Goal: Task Accomplishment & Management: Complete application form

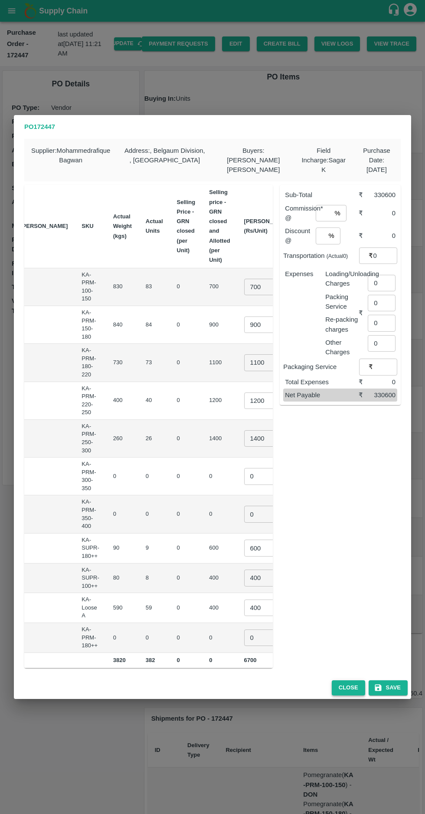
click at [351, 689] on button "Close" at bounding box center [348, 687] width 33 height 15
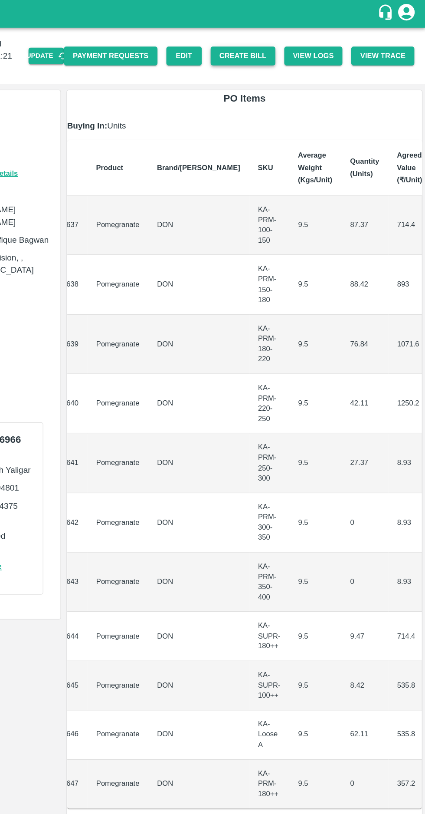
click at [292, 38] on button "Create Bill" at bounding box center [282, 43] width 51 height 15
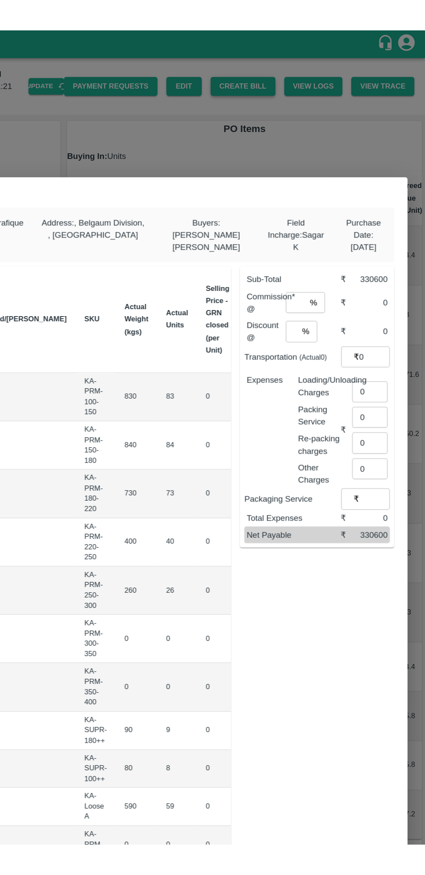
scroll to position [0, 77]
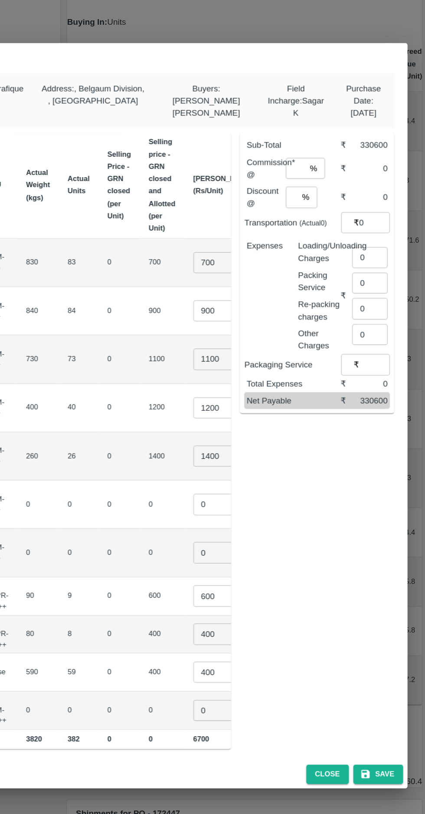
click at [244, 295] on input "700" at bounding box center [261, 287] width 35 height 16
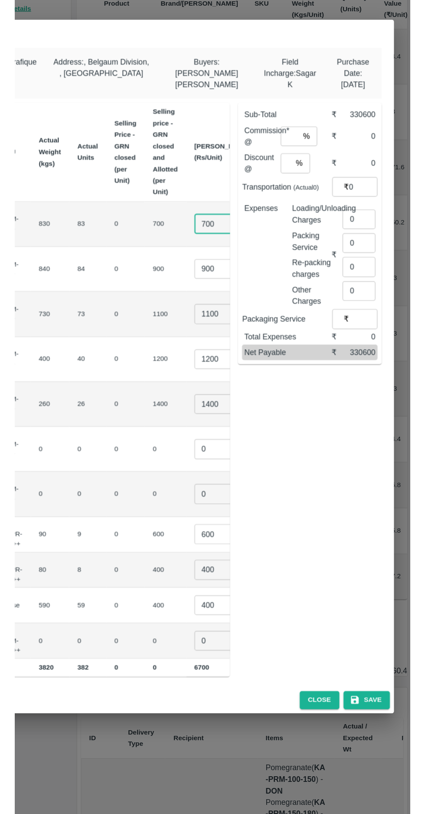
scroll to position [0, 19]
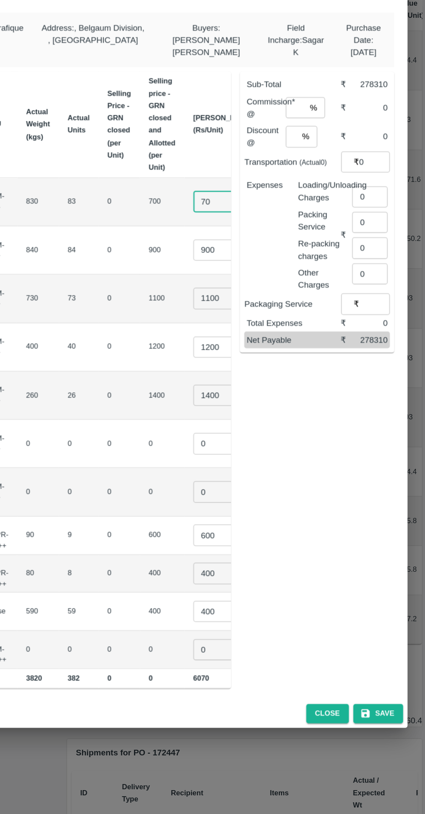
type input "7"
type input "820"
type input "9"
type input "1060"
type input "1"
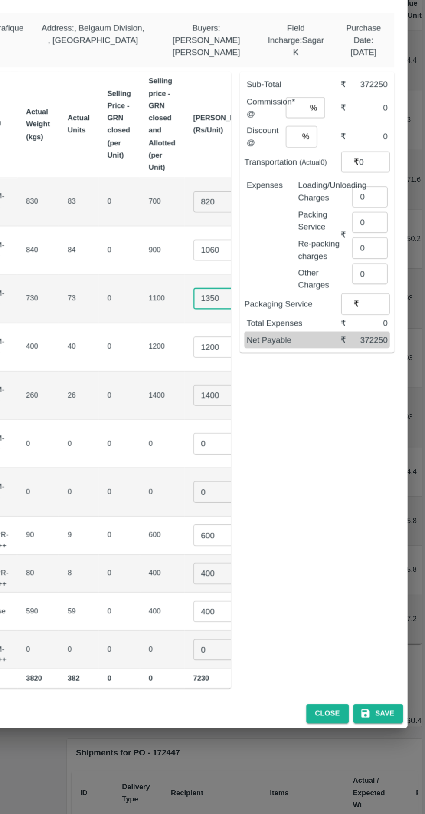
type input "1350"
type input "1"
type input "1520"
type input "1600"
type input "0"
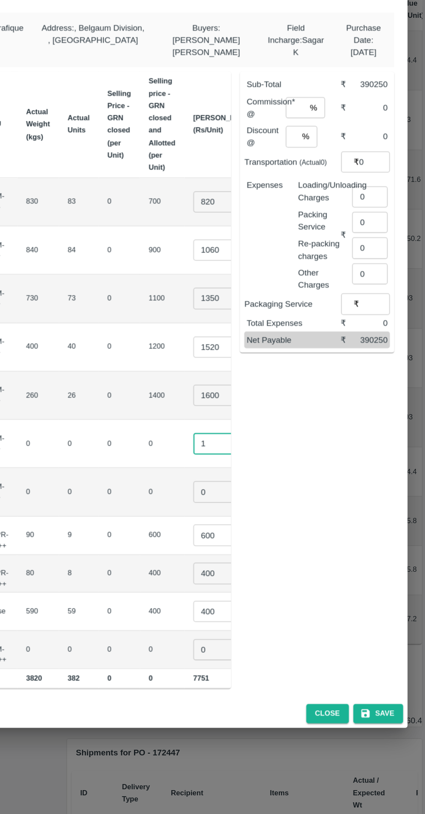
type input "1"
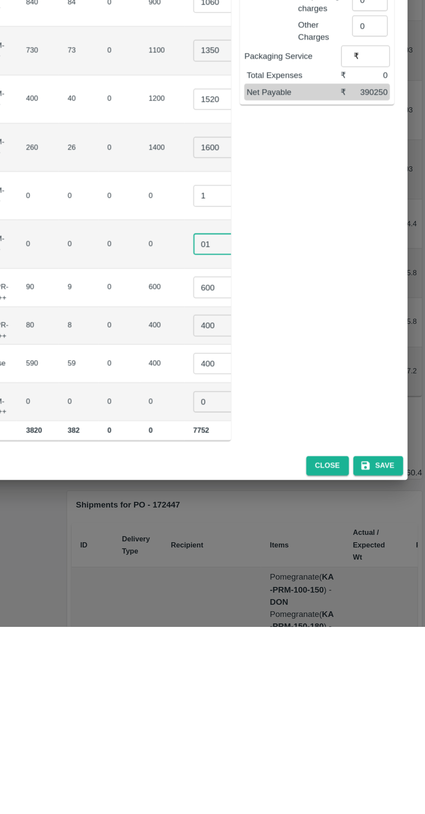
type input "01"
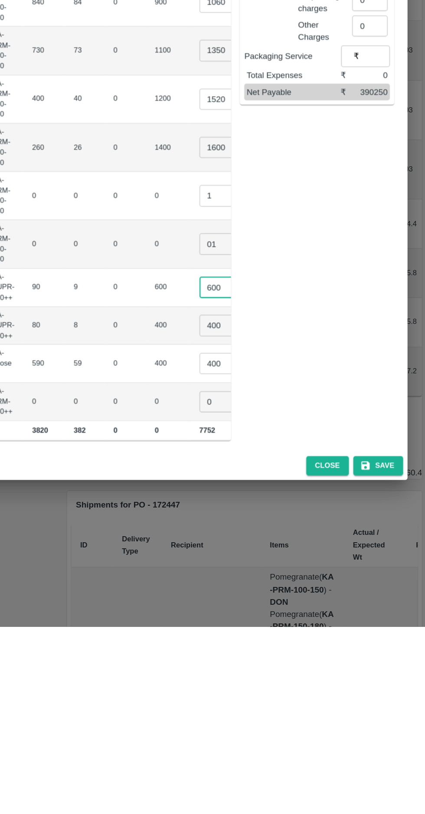
scroll to position [0, 77]
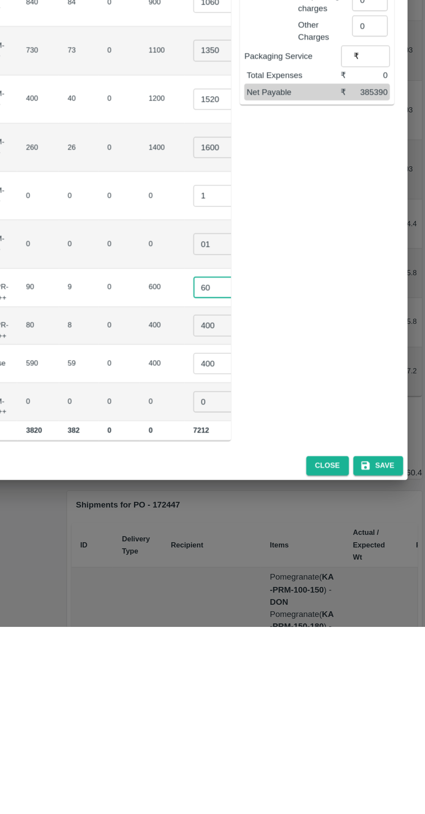
type input "6"
type input "850"
type input "4"
type input "700"
type input "4"
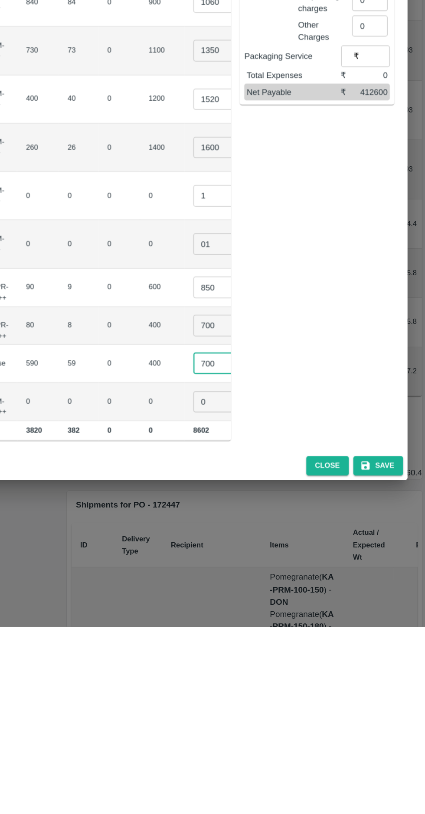
type input "700"
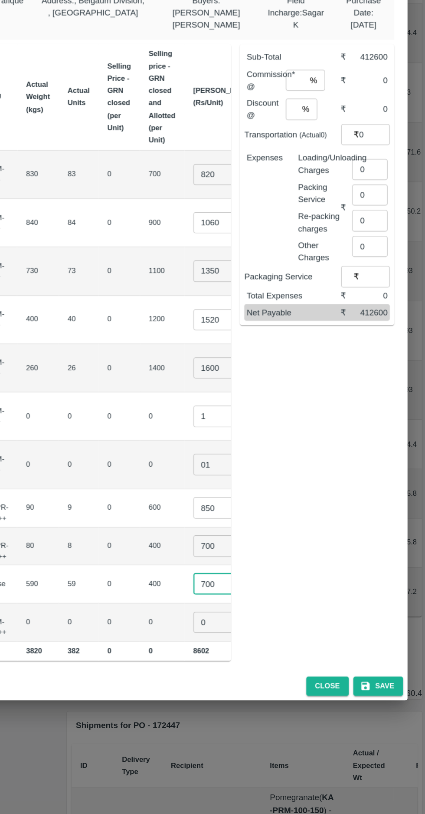
click at [244, 288] on input "820" at bounding box center [261, 287] width 35 height 16
type input "800"
type input "1050"
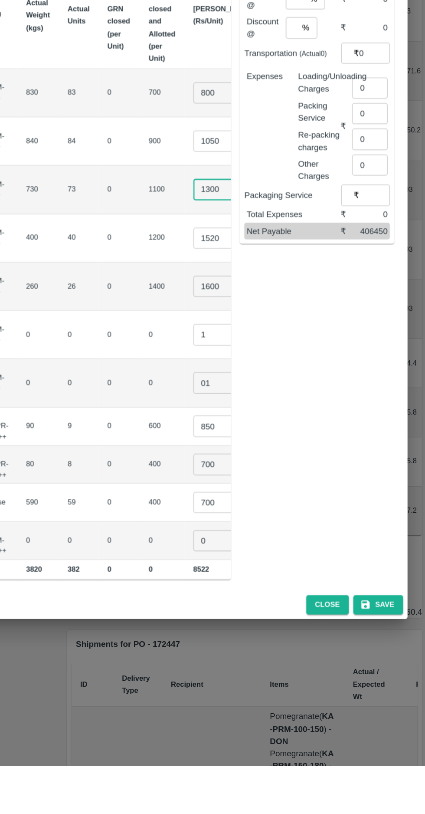
type input "1300"
type input "1400"
click at [358, 513] on div "Sub-Total ₹ 401650 Commission* @ % ​ ₹ 0 Discount @ % ​ ₹ 0 Transportation (Act…" at bounding box center [337, 423] width 128 height 490
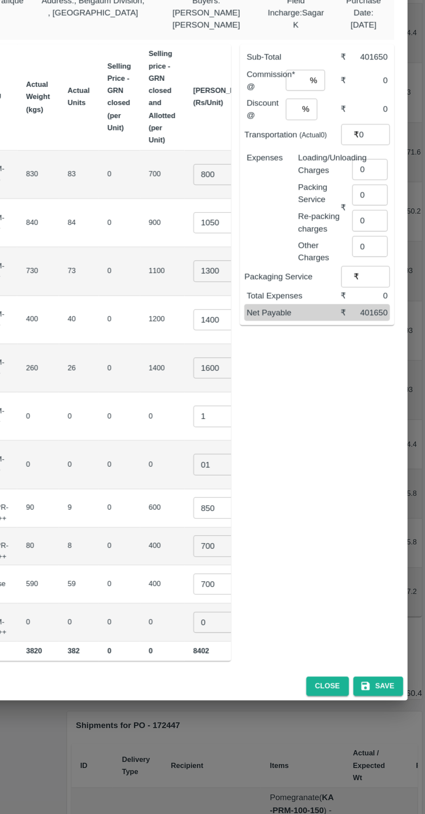
click at [244, 573] on input "700" at bounding box center [261, 578] width 35 height 16
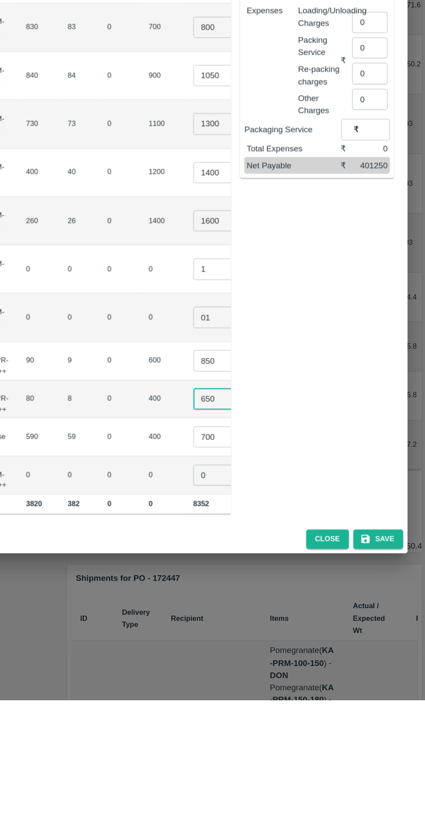
type input "650"
click at [244, 606] on input "700" at bounding box center [261, 608] width 35 height 16
type input "650"
click at [388, 555] on div "Sub-Total ₹ 398300 Commission* @ % ​ ₹ 0 Discount @ % ​ ₹ 0 Transportation (Act…" at bounding box center [337, 423] width 128 height 490
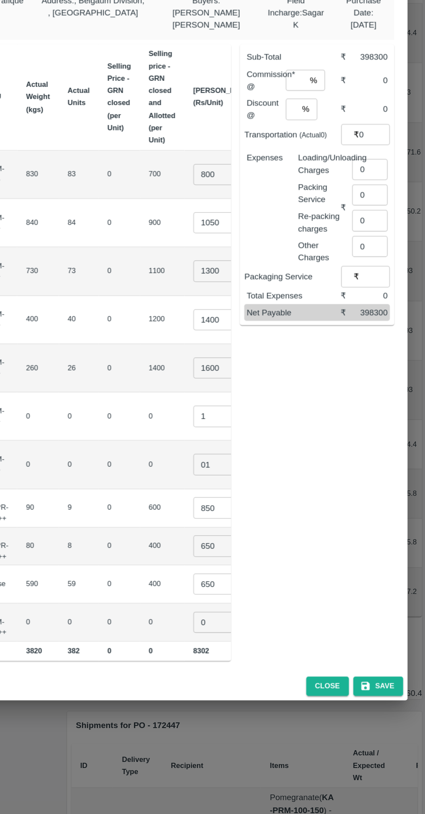
click at [391, 451] on div "Sub-Total ₹ 398300 Commission* @ % ​ ₹ 0 Discount @ % ​ ₹ 0 Transportation (Act…" at bounding box center [337, 423] width 128 height 490
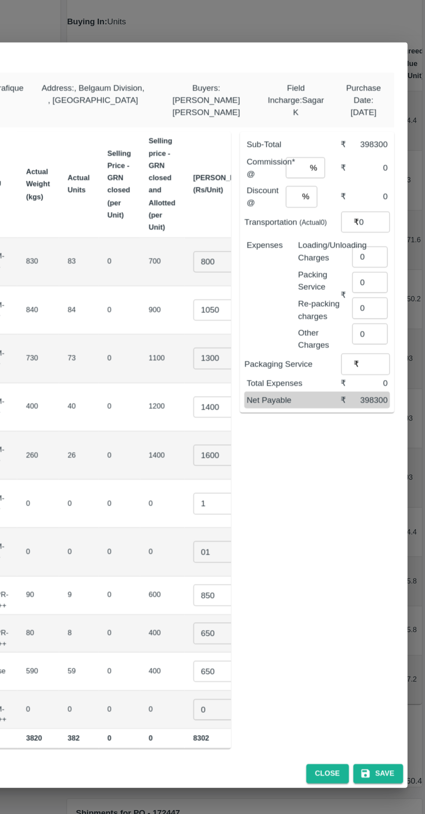
click at [244, 399] on input "1400" at bounding box center [261, 400] width 35 height 16
type input "1500"
click at [381, 427] on div "Sub-Total ₹ 402300 Commission* @ % ​ ₹ 0 Discount @ % ​ ₹ 0 Transportation (Act…" at bounding box center [337, 423] width 128 height 490
click at [323, 210] on input "number" at bounding box center [324, 213] width 16 height 16
type input "6"
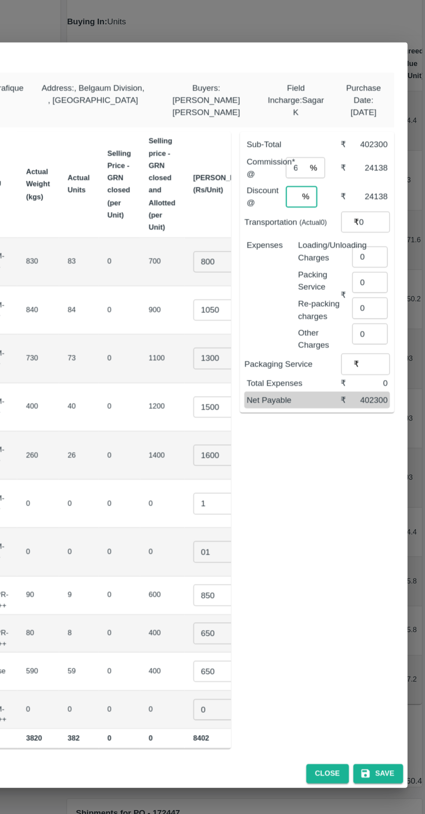
type input "6"
click at [379, 280] on input "0" at bounding box center [382, 283] width 28 height 16
click at [370, 278] on input "number" at bounding box center [384, 278] width 32 height 16
type input "1146"
click at [275, 383] on div "Sub-Total ₹ 402300 Commission* @ 6 % ​ ₹ 24138 Discount @ 6 % ​ ₹ 24138 Transpo…" at bounding box center [337, 423] width 128 height 490
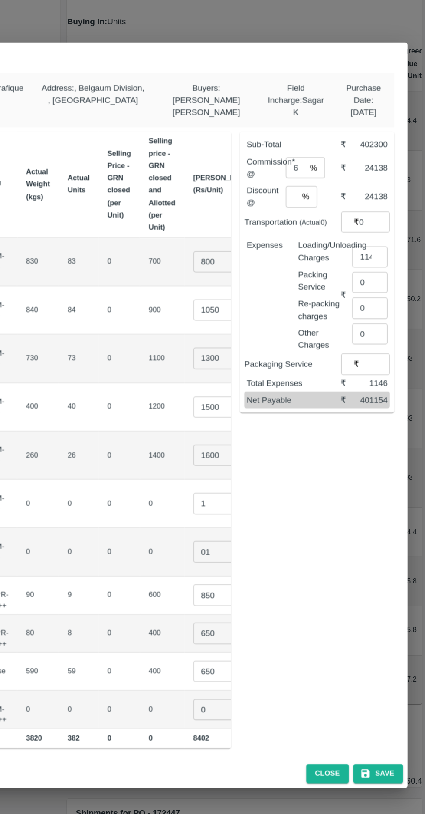
click at [244, 575] on input "650" at bounding box center [261, 578] width 35 height 16
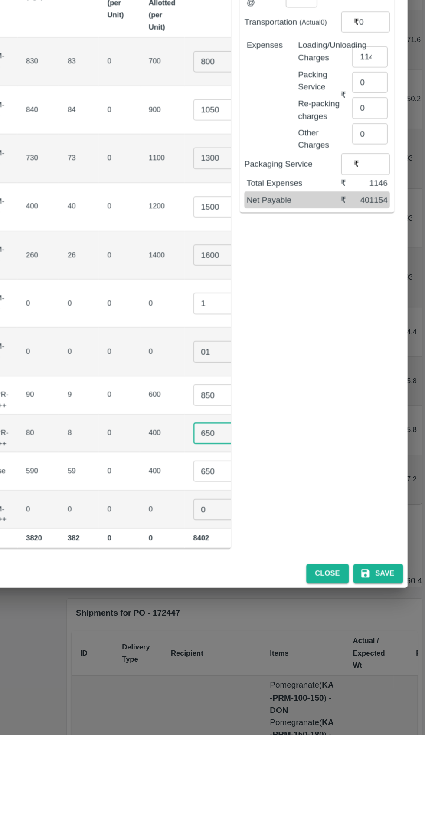
click at [244, 580] on input "650" at bounding box center [261, 578] width 35 height 16
click at [244, 575] on input "650" at bounding box center [261, 578] width 35 height 16
click at [244, 573] on input "650" at bounding box center [261, 578] width 35 height 16
click at [244, 576] on input "650" at bounding box center [261, 578] width 35 height 16
type input "600"
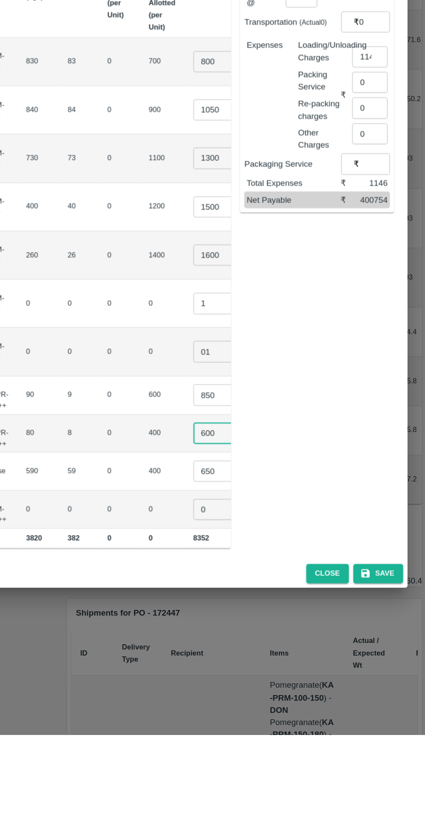
click at [381, 545] on div "Sub-Total ₹ 401900 Commission* @ 6 % ​ ₹ 24114 Discount @ 6 % ​ ₹ 24114 Transpo…" at bounding box center [337, 423] width 128 height 490
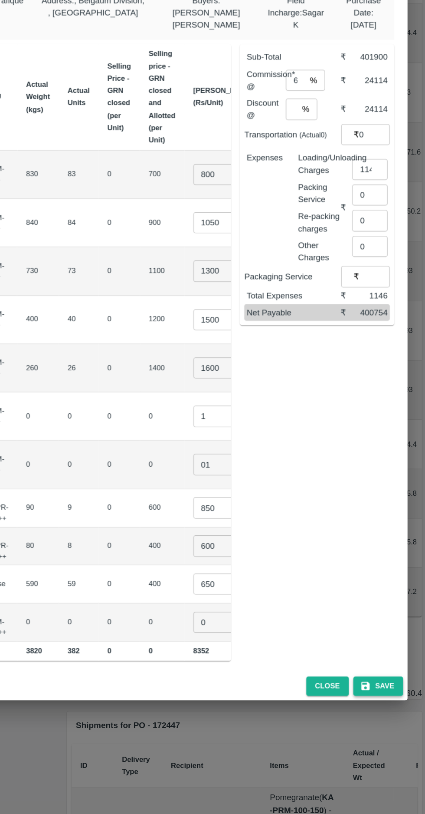
click at [394, 686] on button "Save" at bounding box center [388, 687] width 39 height 15
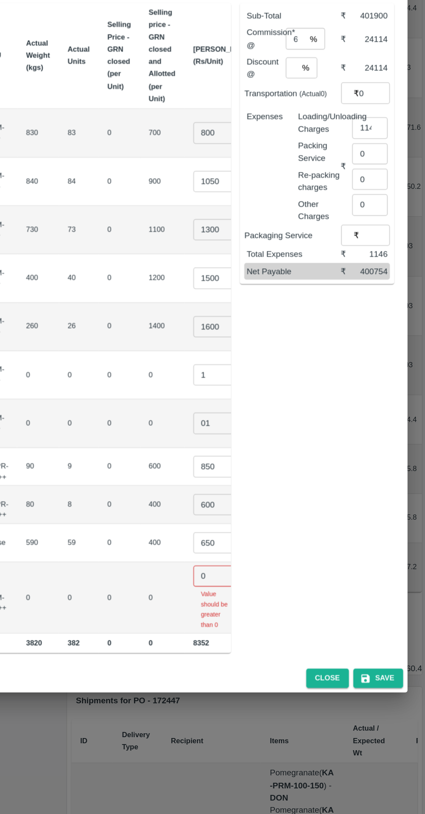
click at [244, 629] on input "0" at bounding box center [261, 621] width 35 height 16
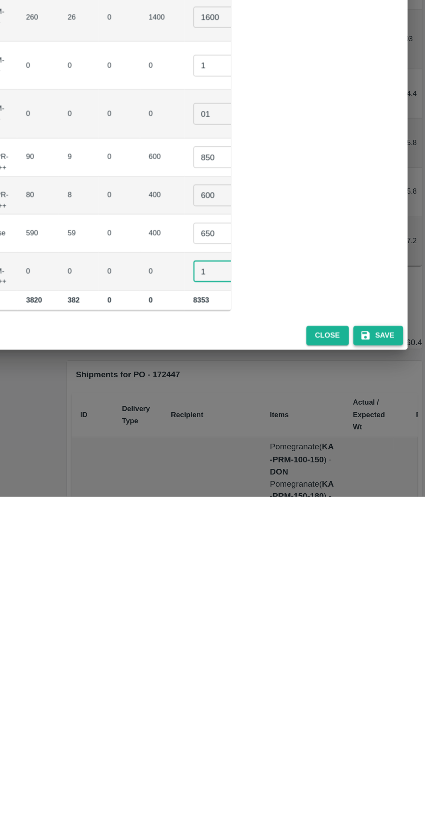
type input "1"
click at [393, 691] on button "Save" at bounding box center [388, 687] width 39 height 15
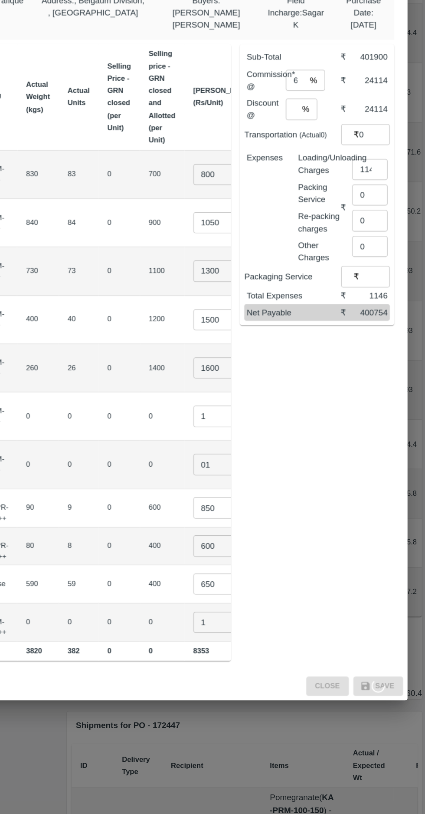
scroll to position [0, 0]
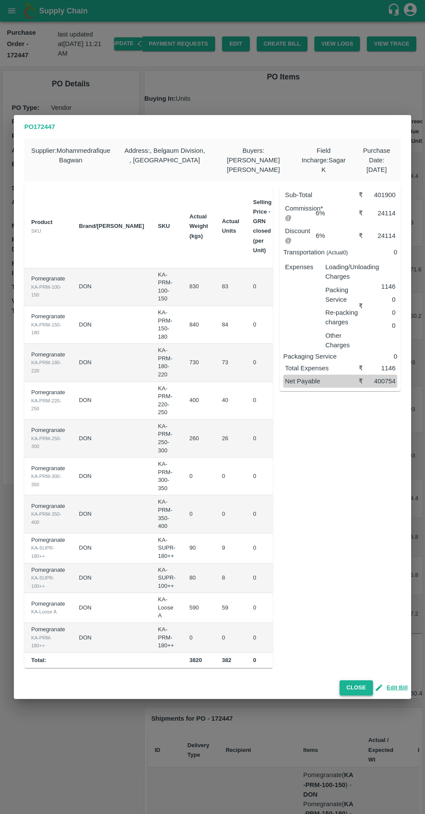
click at [356, 687] on button "Close" at bounding box center [356, 687] width 33 height 15
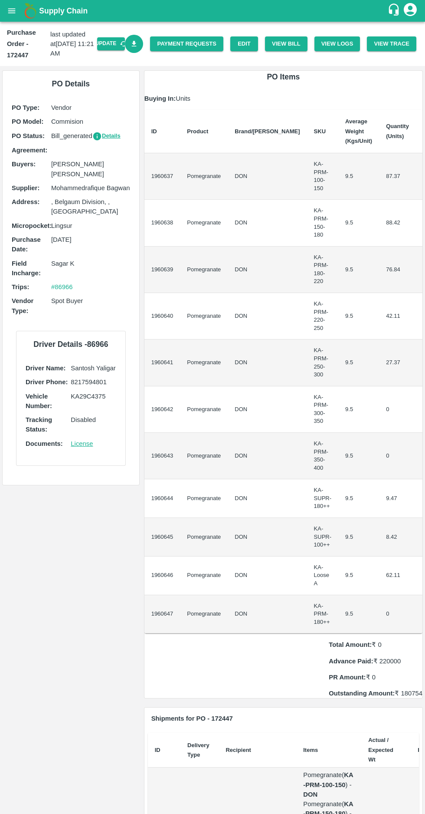
click at [137, 45] on icon "Download Bill" at bounding box center [134, 44] width 5 height 6
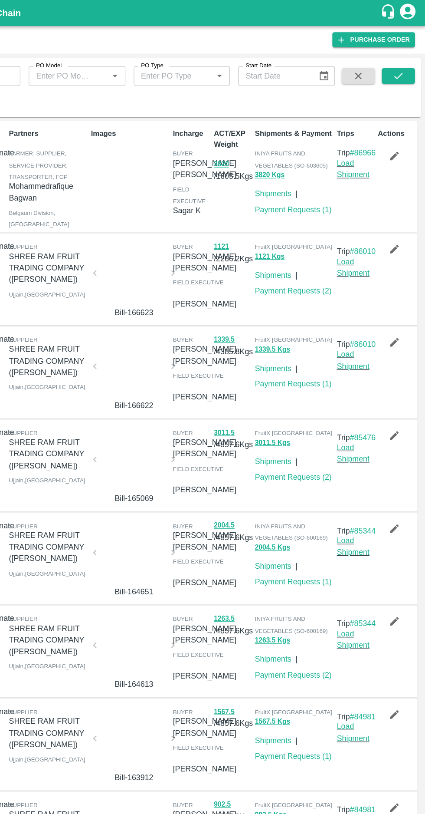
scroll to position [3, 0]
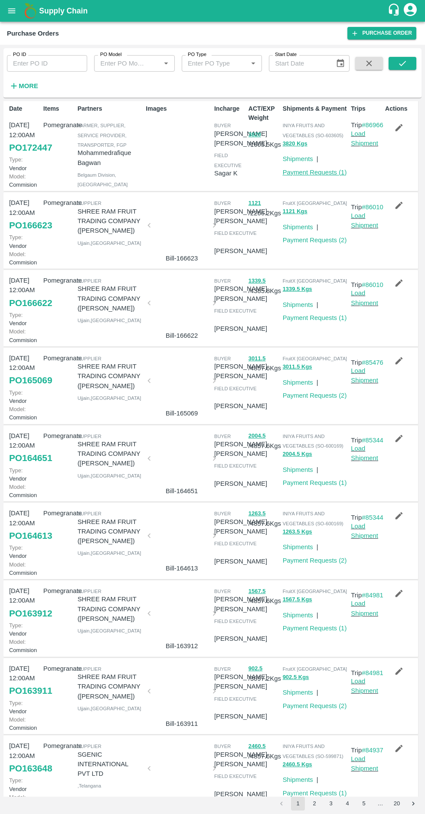
click at [310, 171] on link "Payment Requests ( 1 )" at bounding box center [315, 172] width 64 height 7
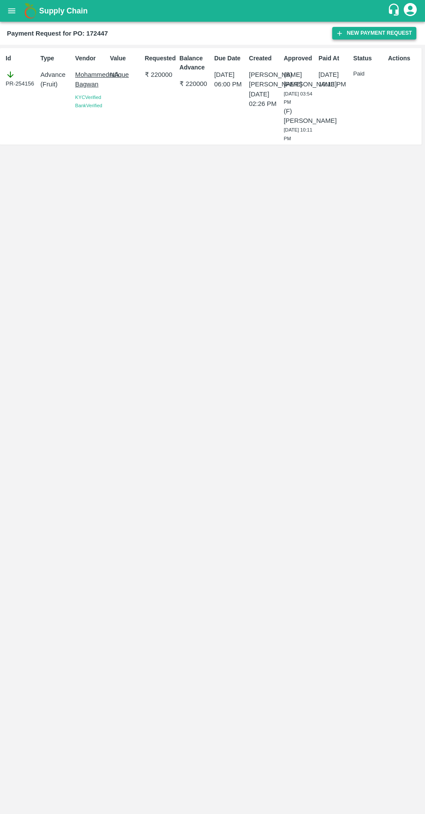
click at [360, 31] on button "New Payment Request" at bounding box center [375, 33] width 84 height 13
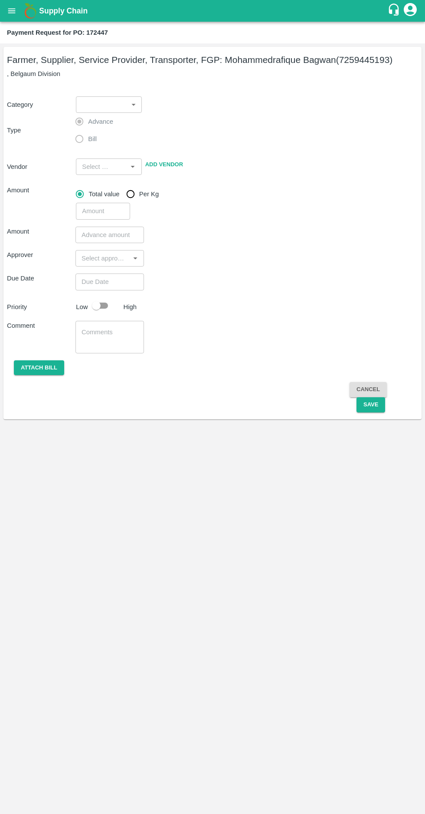
click at [106, 99] on body "Supply Chain Payment Request for PO: 172447 Farmer, Supplier, Service Provider,…" at bounding box center [212, 407] width 425 height 814
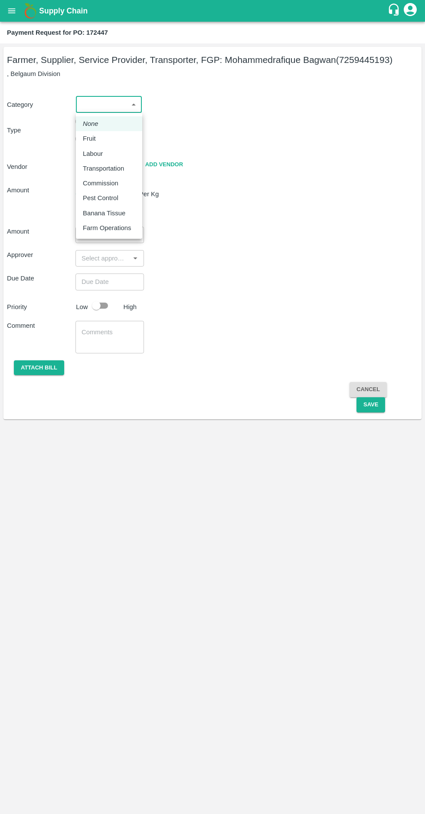
click at [94, 136] on p "Fruit" at bounding box center [89, 139] width 13 height 10
type input "1"
type input "Mohammedrafique Bagwan - 7259445193(Farmer, Supplier, Service Provider, Transpo…"
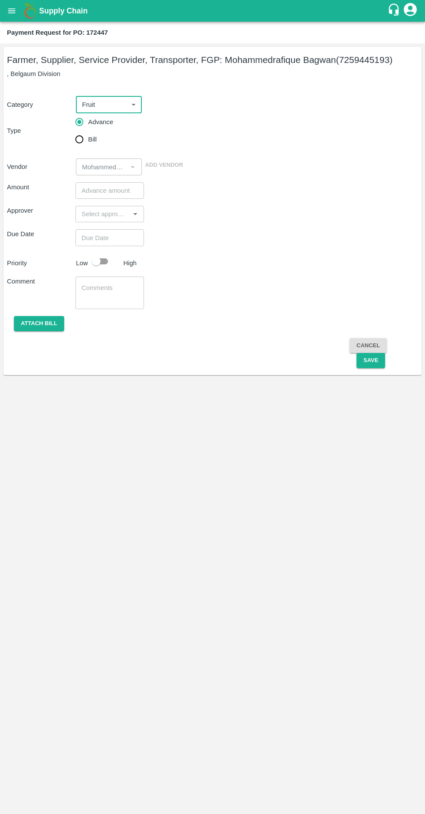
click at [75, 143] on input "Bill" at bounding box center [79, 139] width 17 height 17
radio input "true"
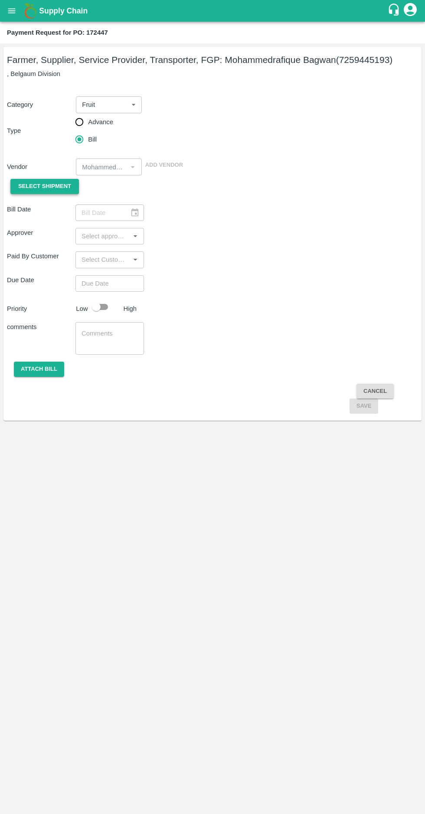
click at [50, 183] on span "Select Shipment" at bounding box center [44, 186] width 53 height 10
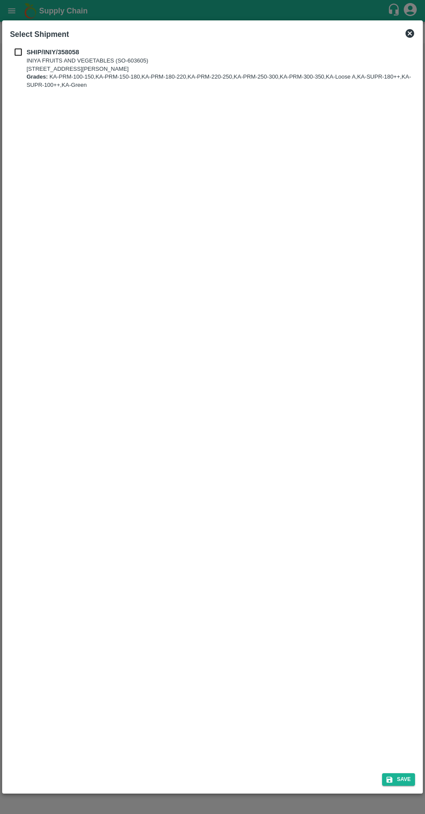
click at [18, 50] on input "checkbox" at bounding box center [18, 52] width 16 height 10
checkbox input "true"
click at [397, 777] on button "Save" at bounding box center [398, 779] width 33 height 13
type input "[DATE]"
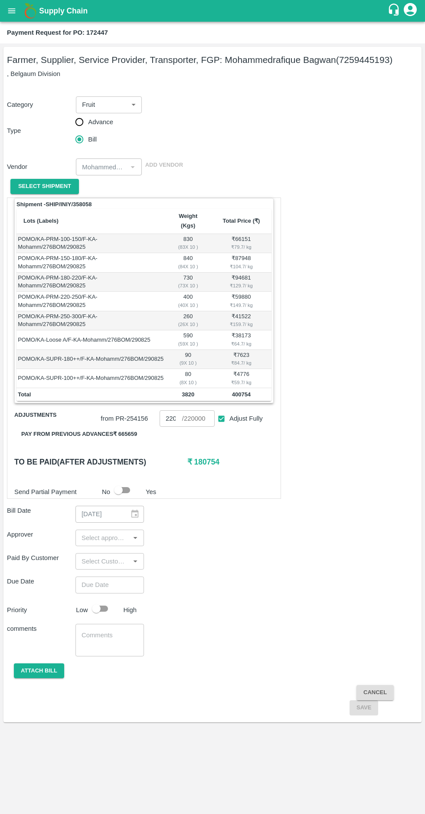
click at [110, 427] on button "Pay from previous advances ₹ 665659" at bounding box center [79, 434] width 130 height 15
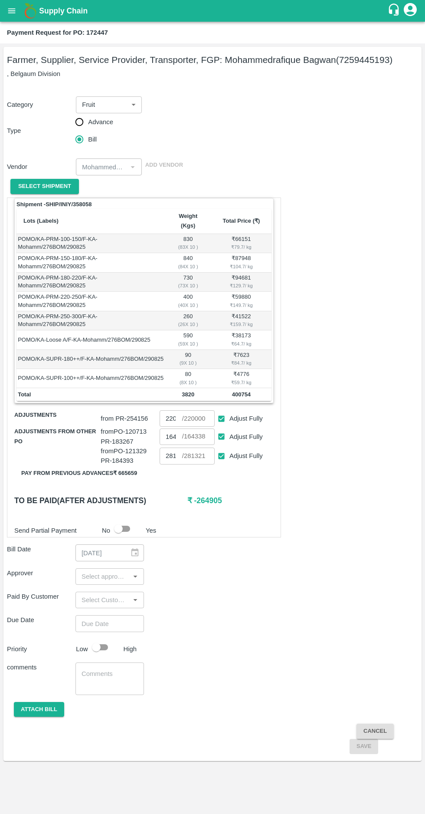
click at [222, 448] on input "Adjust Fully" at bounding box center [222, 456] width 16 height 16
checkbox input "false"
type input "0"
click at [174, 429] on input "164338" at bounding box center [171, 437] width 23 height 16
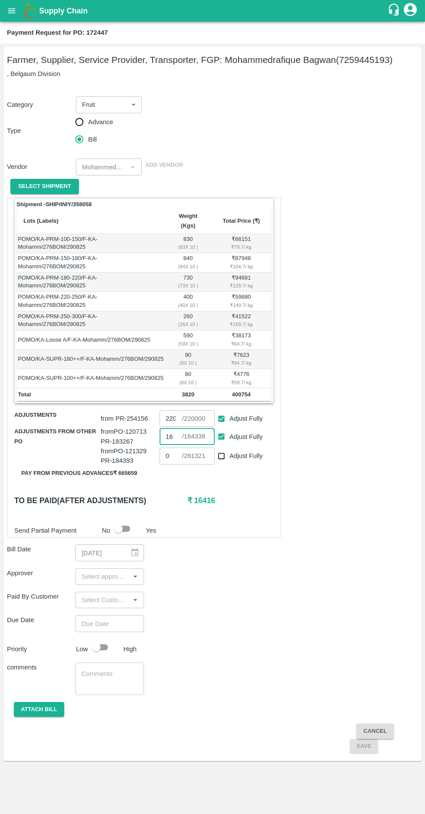
type input "1"
click at [222, 429] on input "Adjust Fully" at bounding box center [222, 437] width 16 height 16
checkbox input "false"
type input "0"
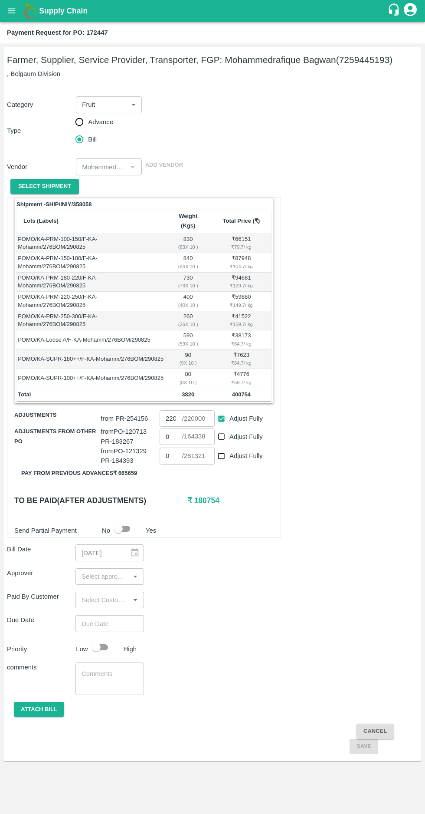
click at [175, 429] on input "0" at bounding box center [171, 437] width 23 height 16
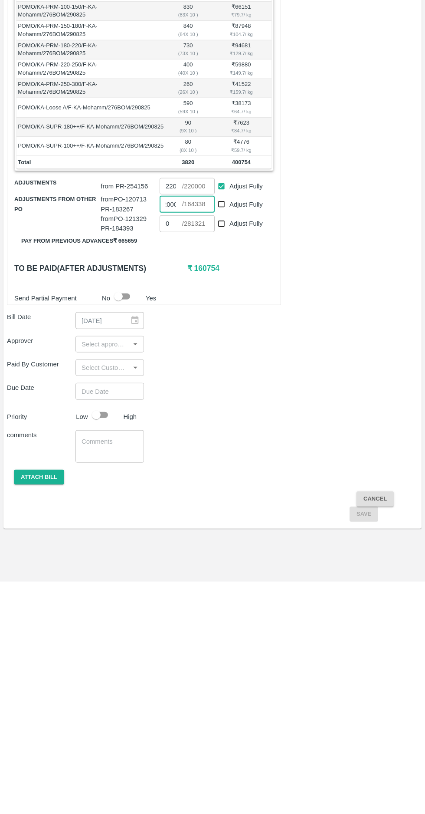
type input "20000"
click at [109, 571] on input "input" at bounding box center [102, 576] width 49 height 11
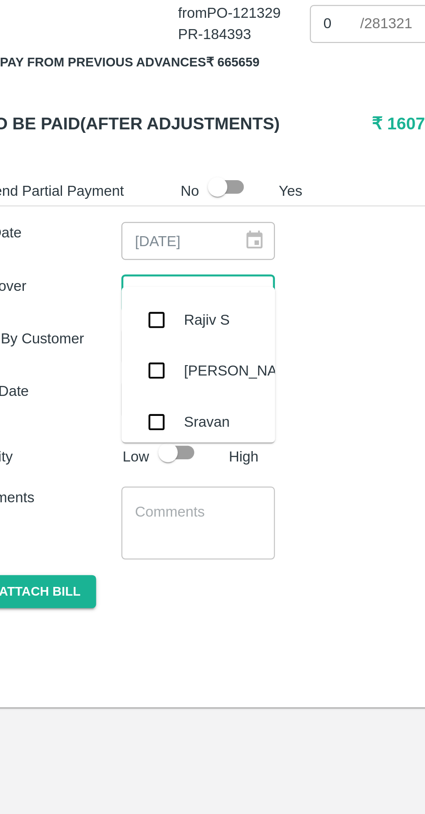
scroll to position [0, 0]
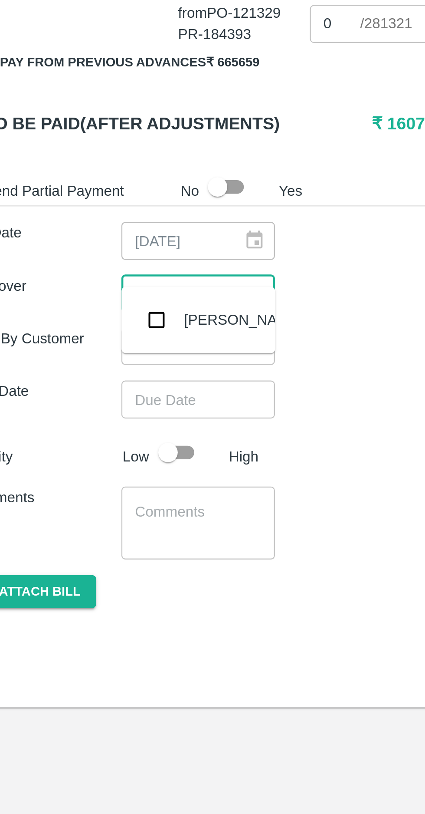
type input "muku"
click at [95, 591] on input "checkbox" at bounding box center [90, 588] width 17 height 17
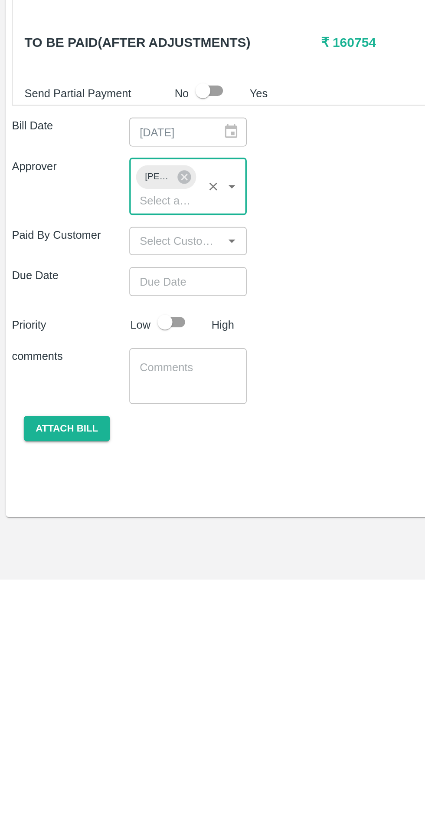
click at [108, 632] on input "Choose date" at bounding box center [107, 640] width 63 height 16
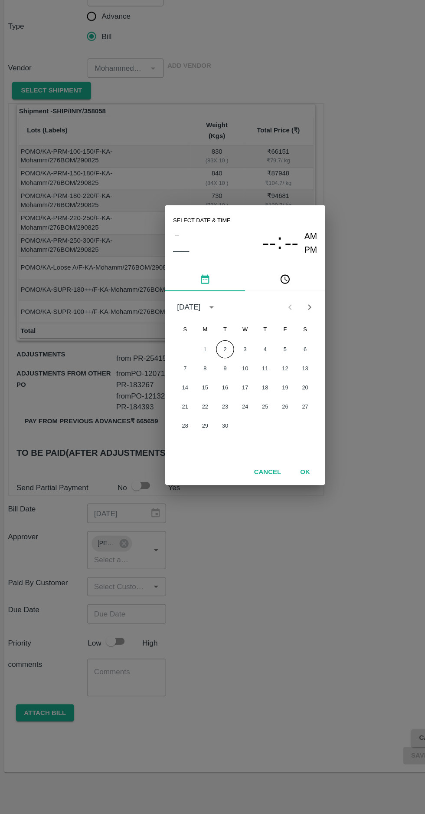
click at [195, 410] on button "2" at bounding box center [196, 411] width 16 height 16
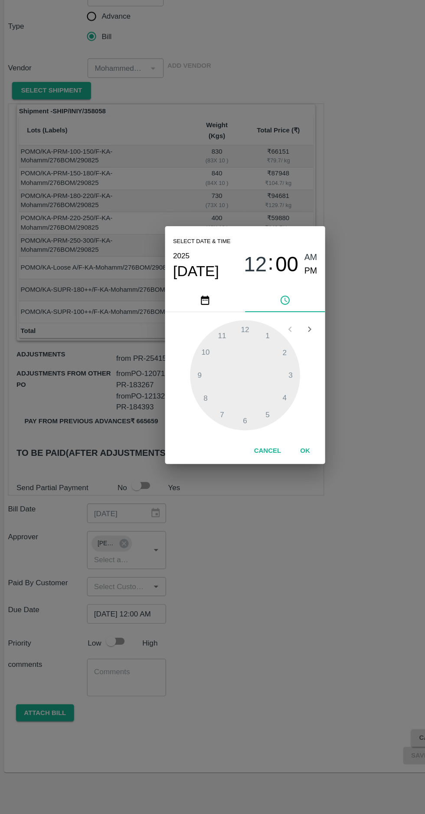
click at [274, 343] on span "PM" at bounding box center [269, 343] width 11 height 12
click at [188, 466] on div at bounding box center [213, 434] width 96 height 96
click at [269, 342] on span "PM" at bounding box center [269, 343] width 11 height 12
click at [214, 389] on div at bounding box center [213, 434] width 96 height 96
click at [264, 327] on span "AM" at bounding box center [269, 332] width 11 height 12
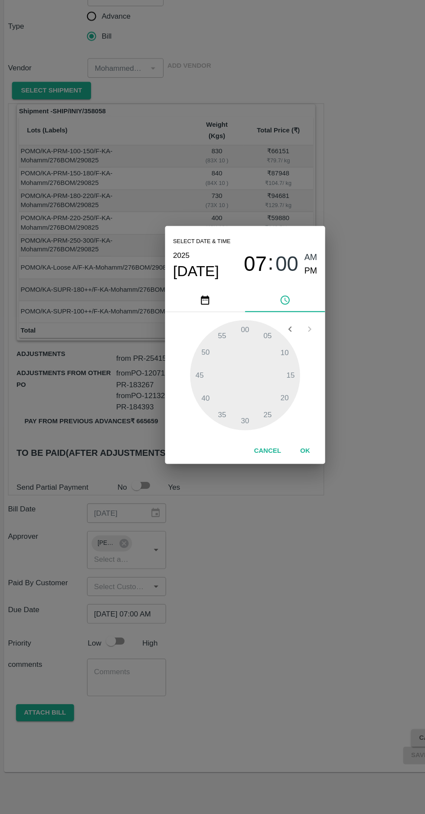
click at [218, 334] on span "07" at bounding box center [222, 337] width 20 height 21
click at [247, 449] on div at bounding box center [213, 434] width 96 height 96
click at [270, 342] on span "PM" at bounding box center [269, 343] width 11 height 12
click at [248, 452] on div at bounding box center [213, 434] width 96 height 96
type input "[DATE] 04:00 PM"
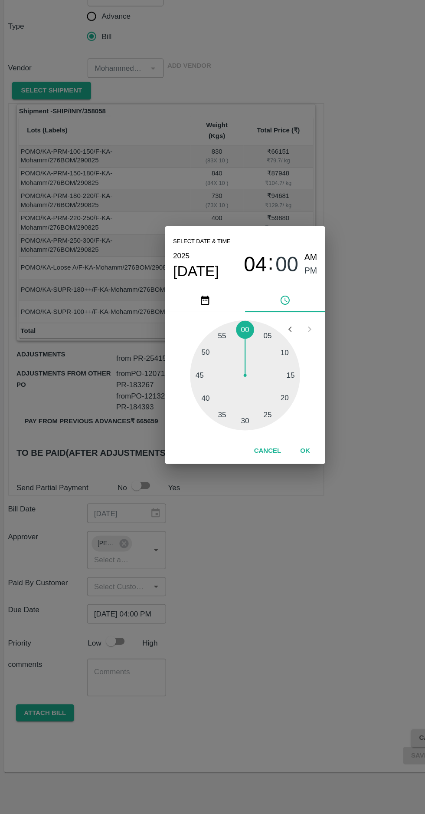
click at [272, 345] on span "PM" at bounding box center [269, 343] width 11 height 12
click at [266, 498] on button "OK" at bounding box center [265, 498] width 28 height 15
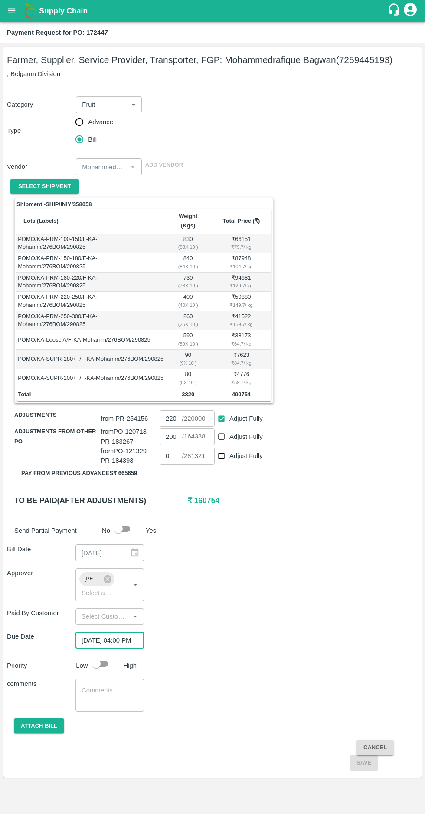
click at [101, 656] on input "checkbox" at bounding box center [96, 664] width 49 height 16
checkbox input "true"
click at [26, 719] on button "Attach bill" at bounding box center [39, 726] width 50 height 15
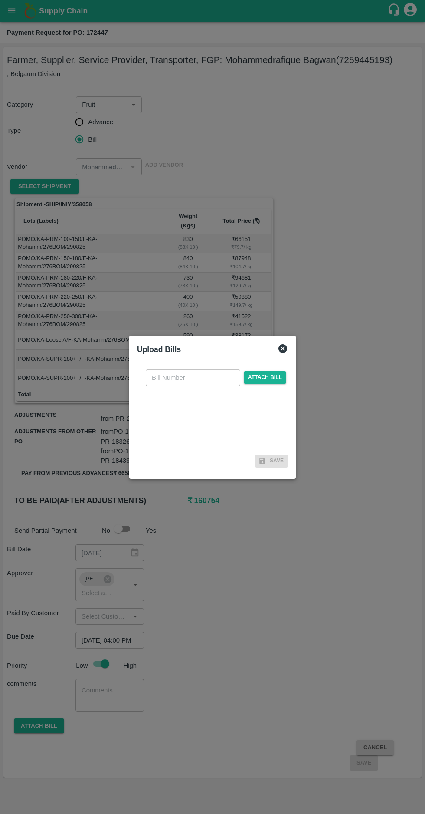
click at [172, 377] on input "text" at bounding box center [193, 377] width 95 height 16
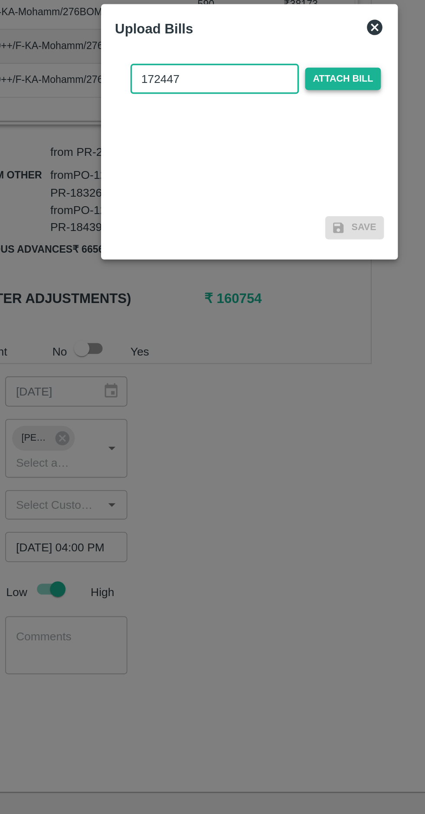
type input "172447"
click at [267, 377] on span "Attach bill" at bounding box center [265, 377] width 43 height 13
click at [0, 0] on input "Attach bill" at bounding box center [0, 0] width 0 height 0
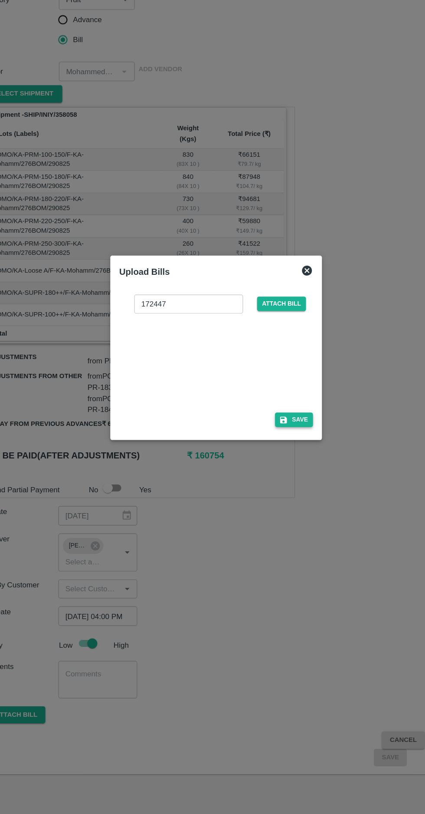
click at [286, 469] on button "Save" at bounding box center [280, 469] width 33 height 13
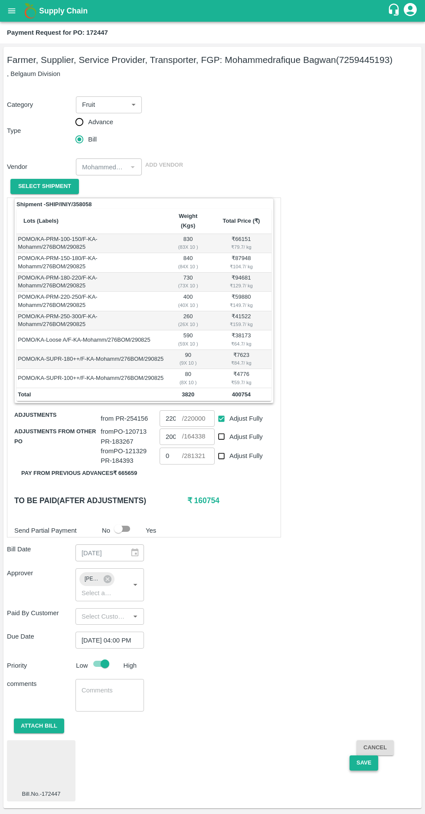
click at [363, 755] on button "Save" at bounding box center [364, 762] width 29 height 15
